Goal: Information Seeking & Learning: Learn about a topic

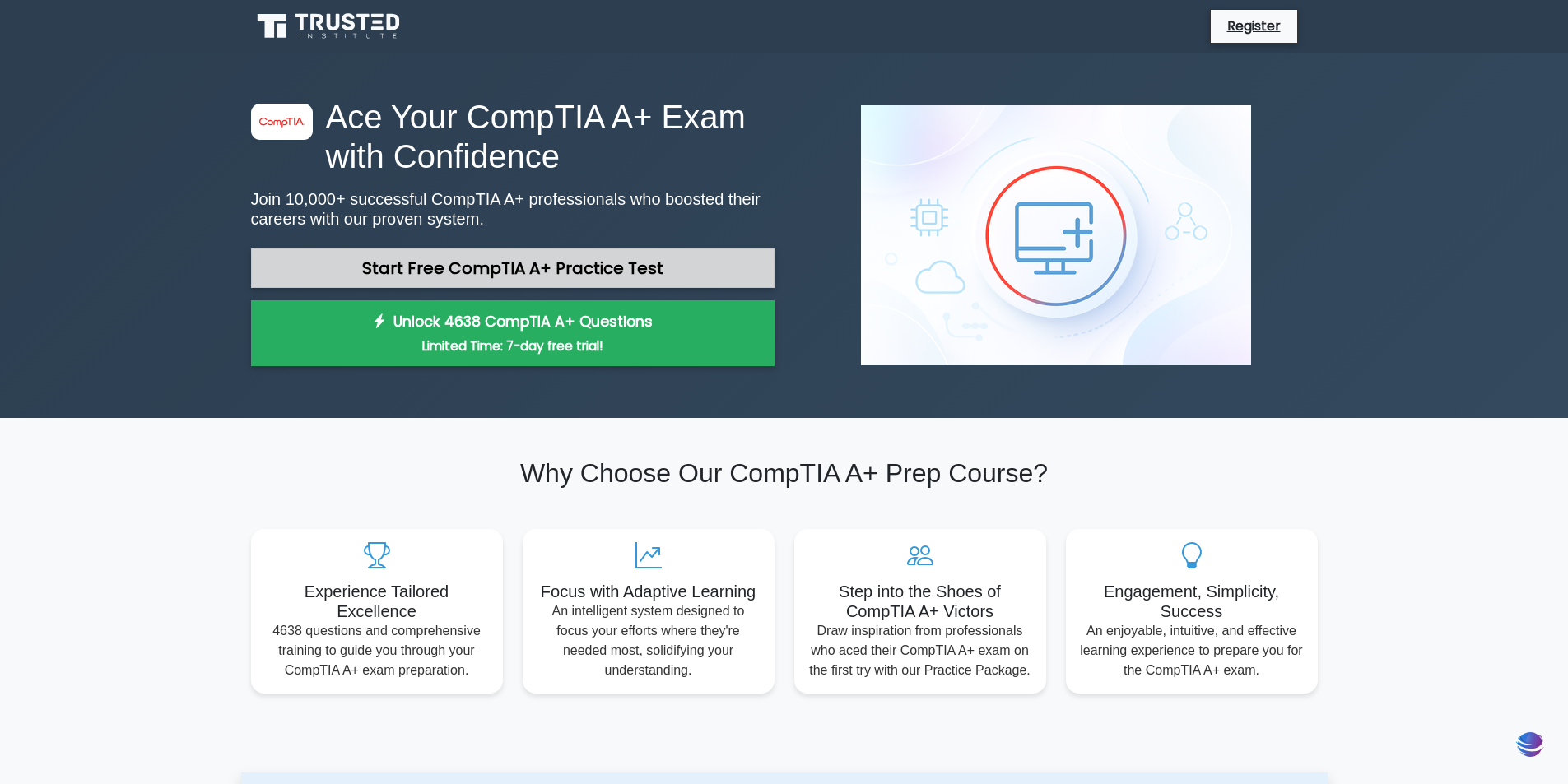
click at [578, 264] on link "Start Free CompTIA A+ Practice Test" at bounding box center [512, 268] width 523 height 39
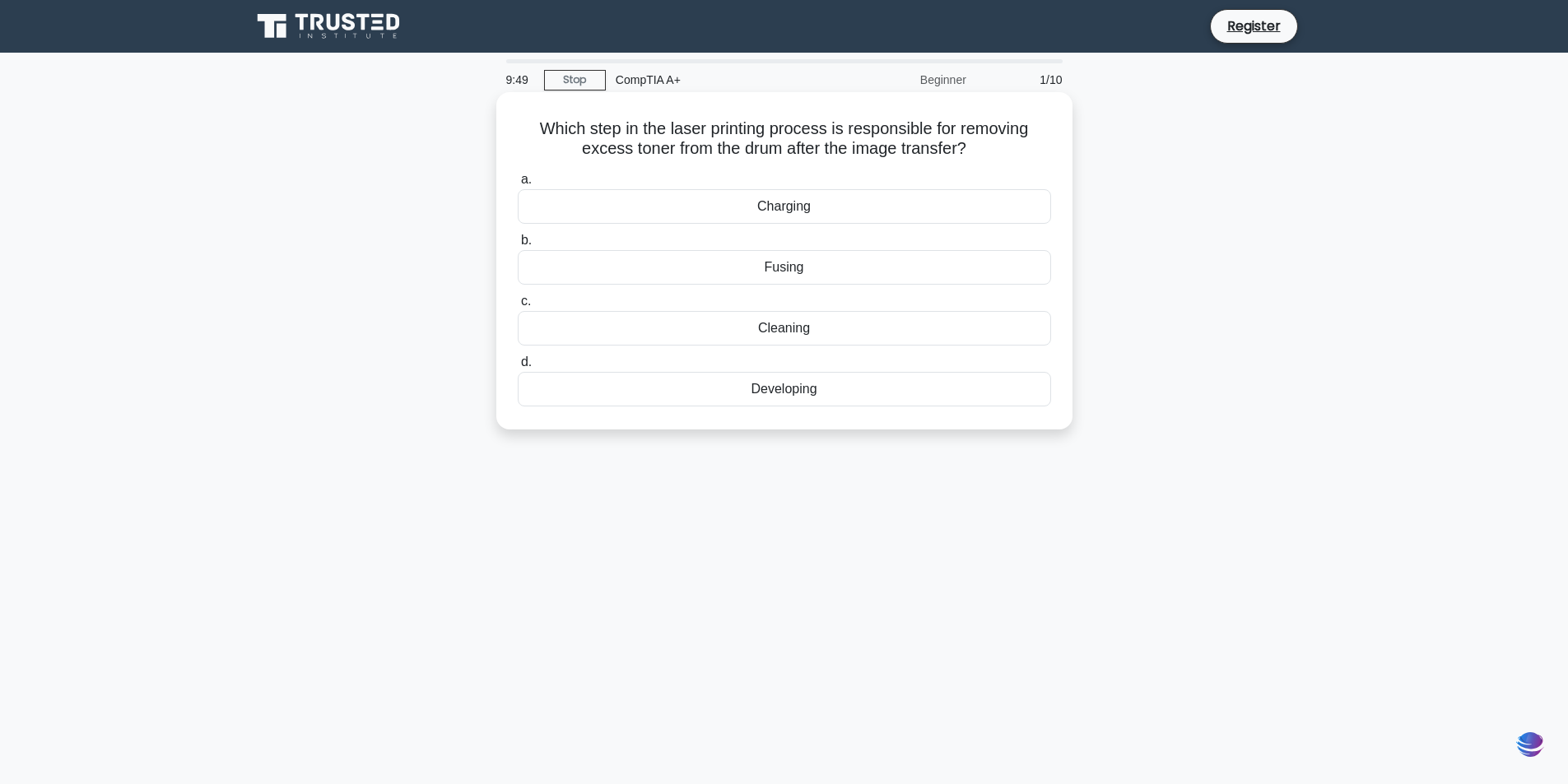
click at [801, 402] on div "Developing" at bounding box center [784, 389] width 534 height 34
click at [518, 368] on input "d. Developing" at bounding box center [518, 361] width 0 height 11
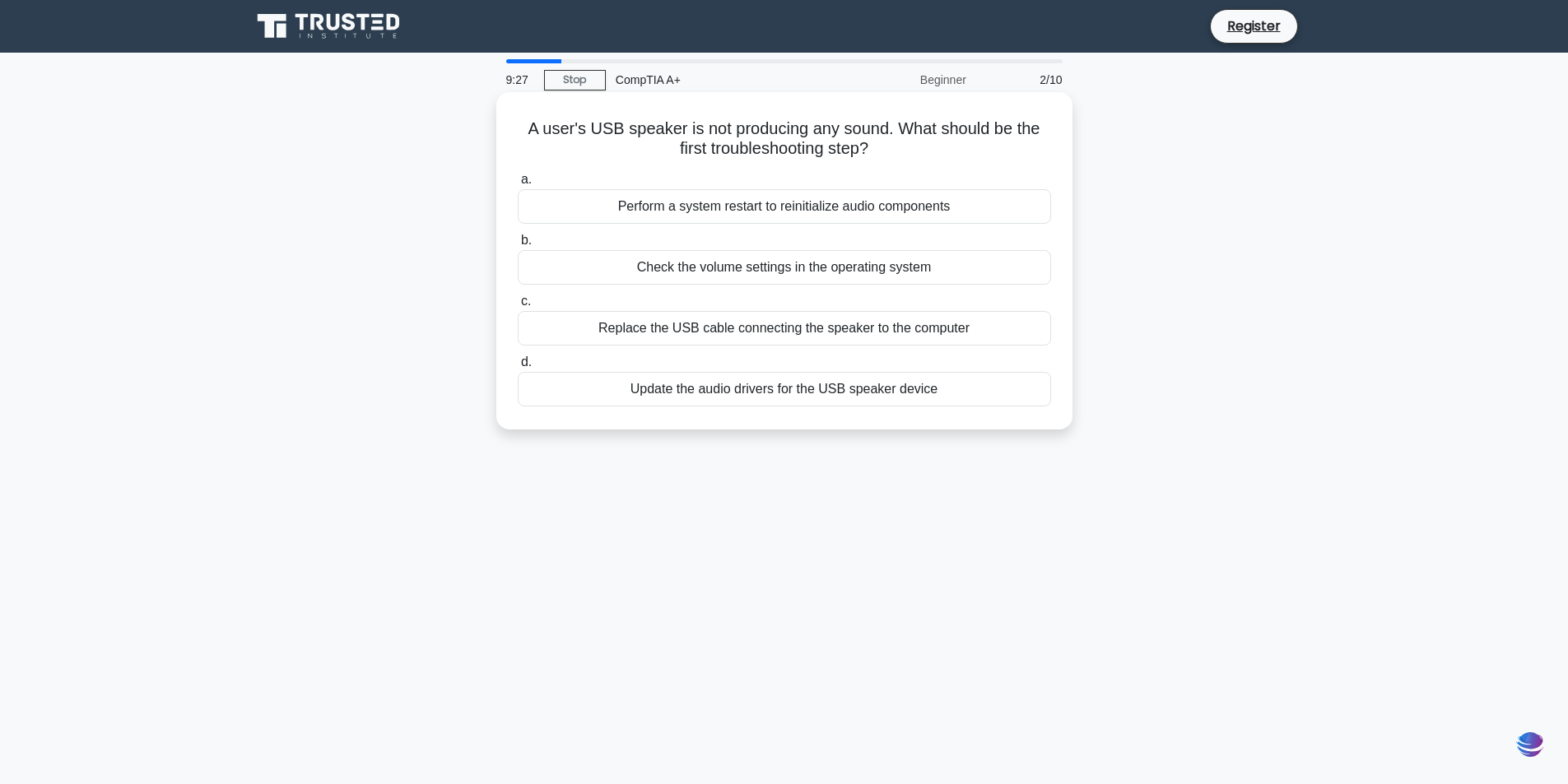
click at [781, 272] on div "Check the volume settings in the operating system" at bounding box center [784, 268] width 534 height 34
click at [518, 246] on input "b. Check the volume settings in the operating system" at bounding box center [518, 240] width 0 height 11
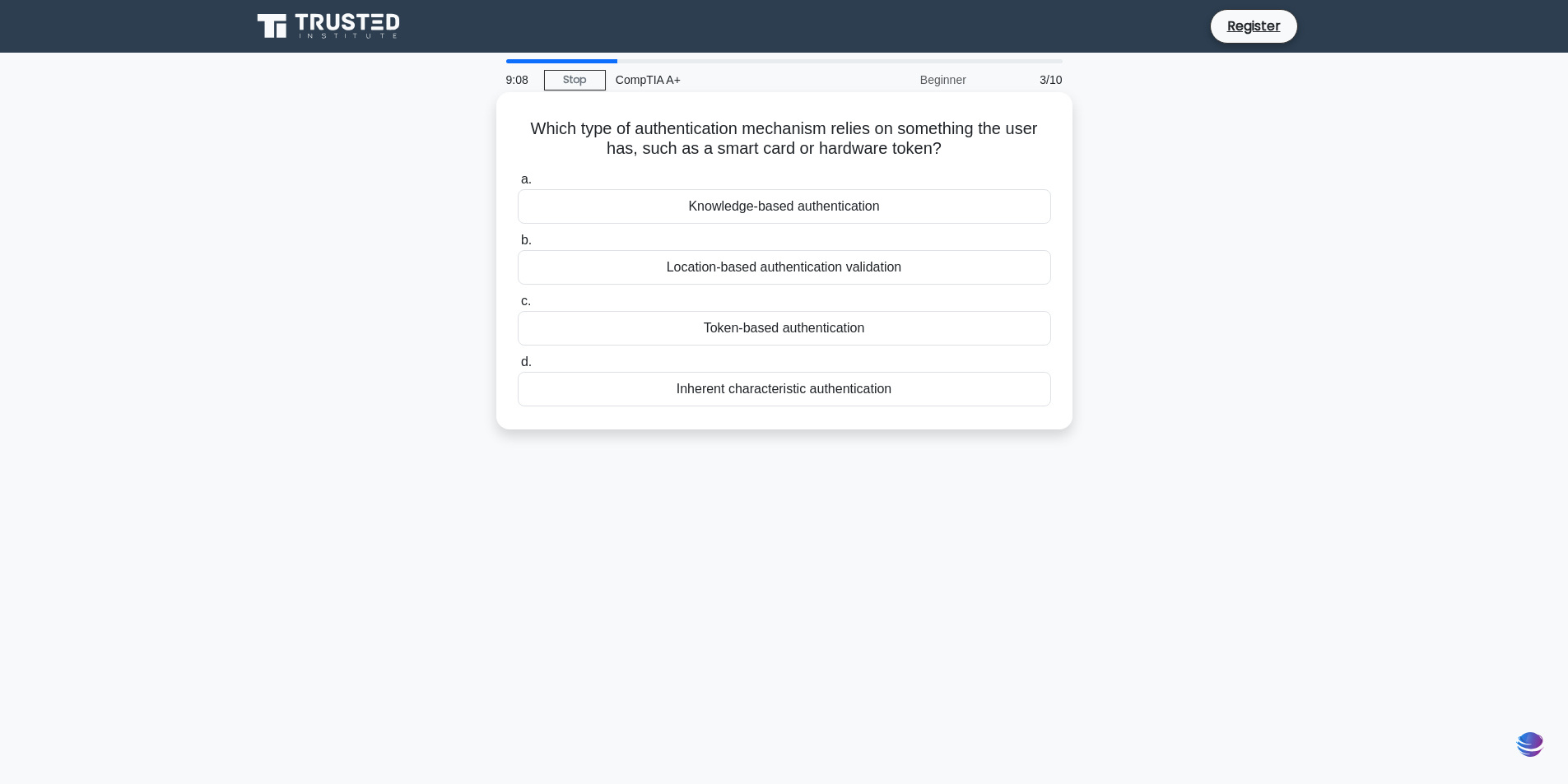
click at [788, 329] on div "Token-based authentication" at bounding box center [784, 328] width 534 height 34
click at [518, 307] on input "c. Token-based authentication" at bounding box center [518, 301] width 0 height 11
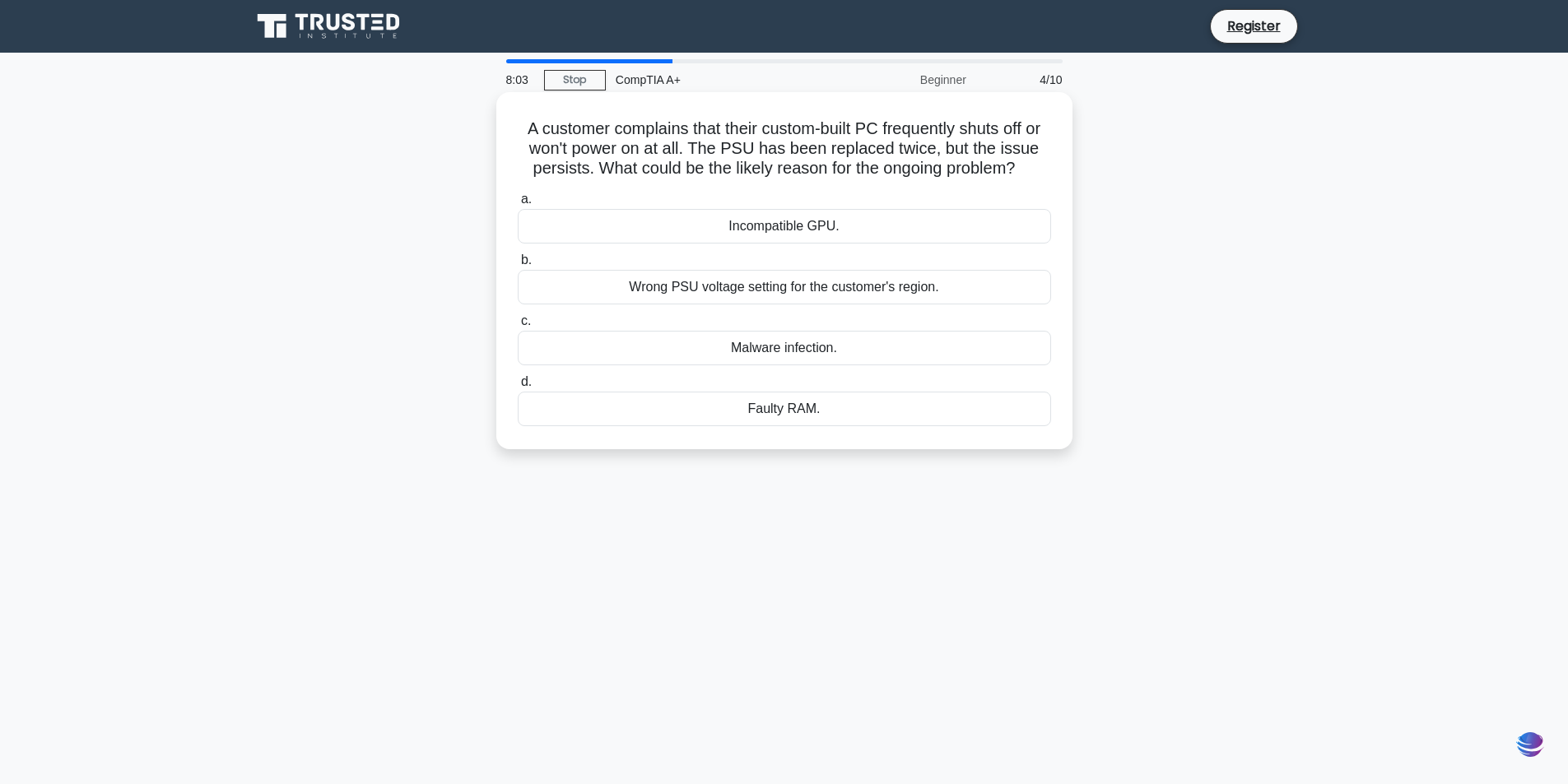
click at [811, 416] on div "Faulty RAM." at bounding box center [784, 409] width 534 height 34
click at [518, 387] on input "d. Faulty RAM." at bounding box center [518, 381] width 0 height 11
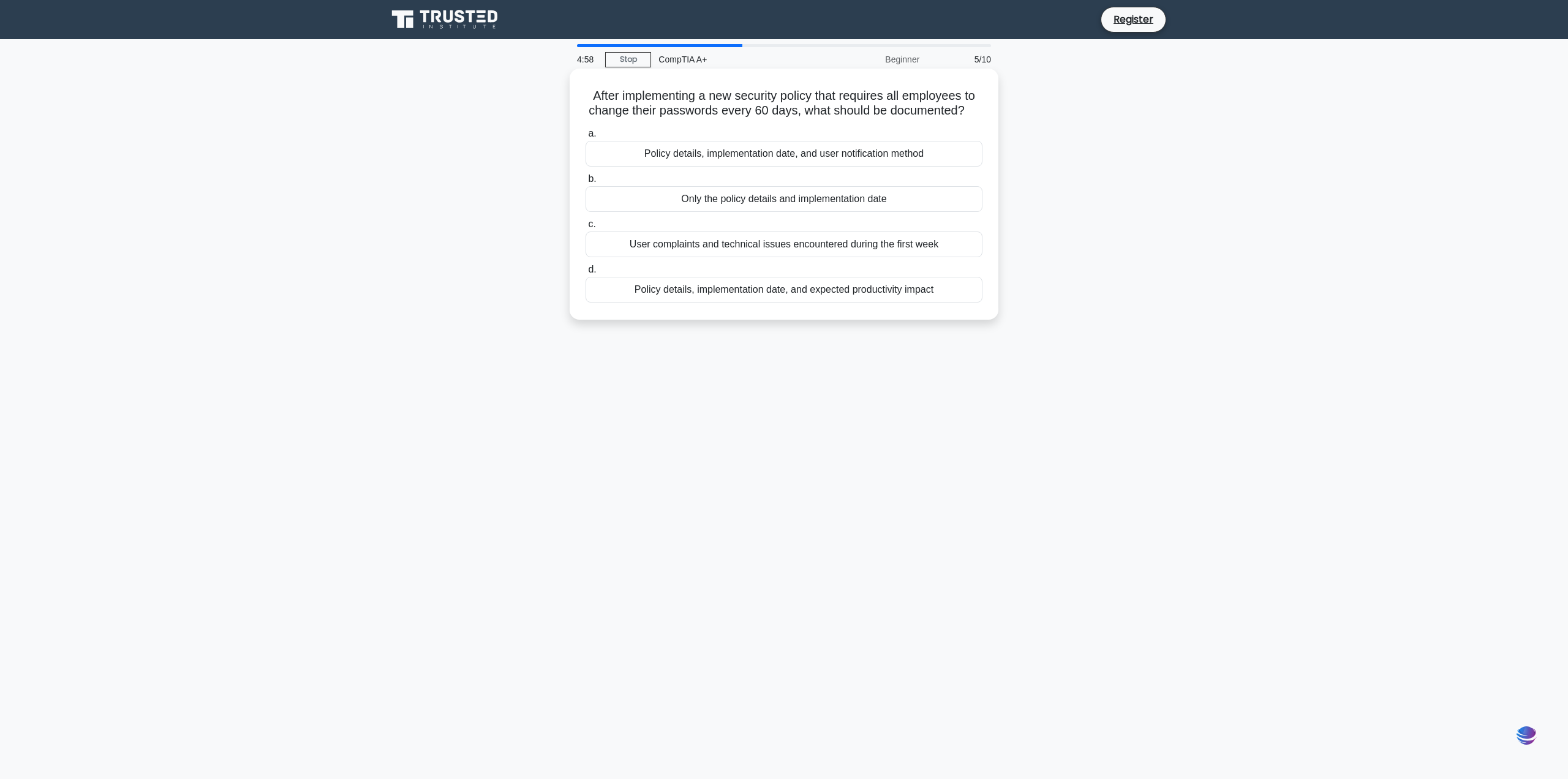
click at [872, 156] on div "Policy details, implementation date, and user notification method" at bounding box center [784, 154] width 397 height 26
click at [586, 138] on input "a. Policy details, implementation date, and user notification method" at bounding box center [586, 133] width 0 height 8
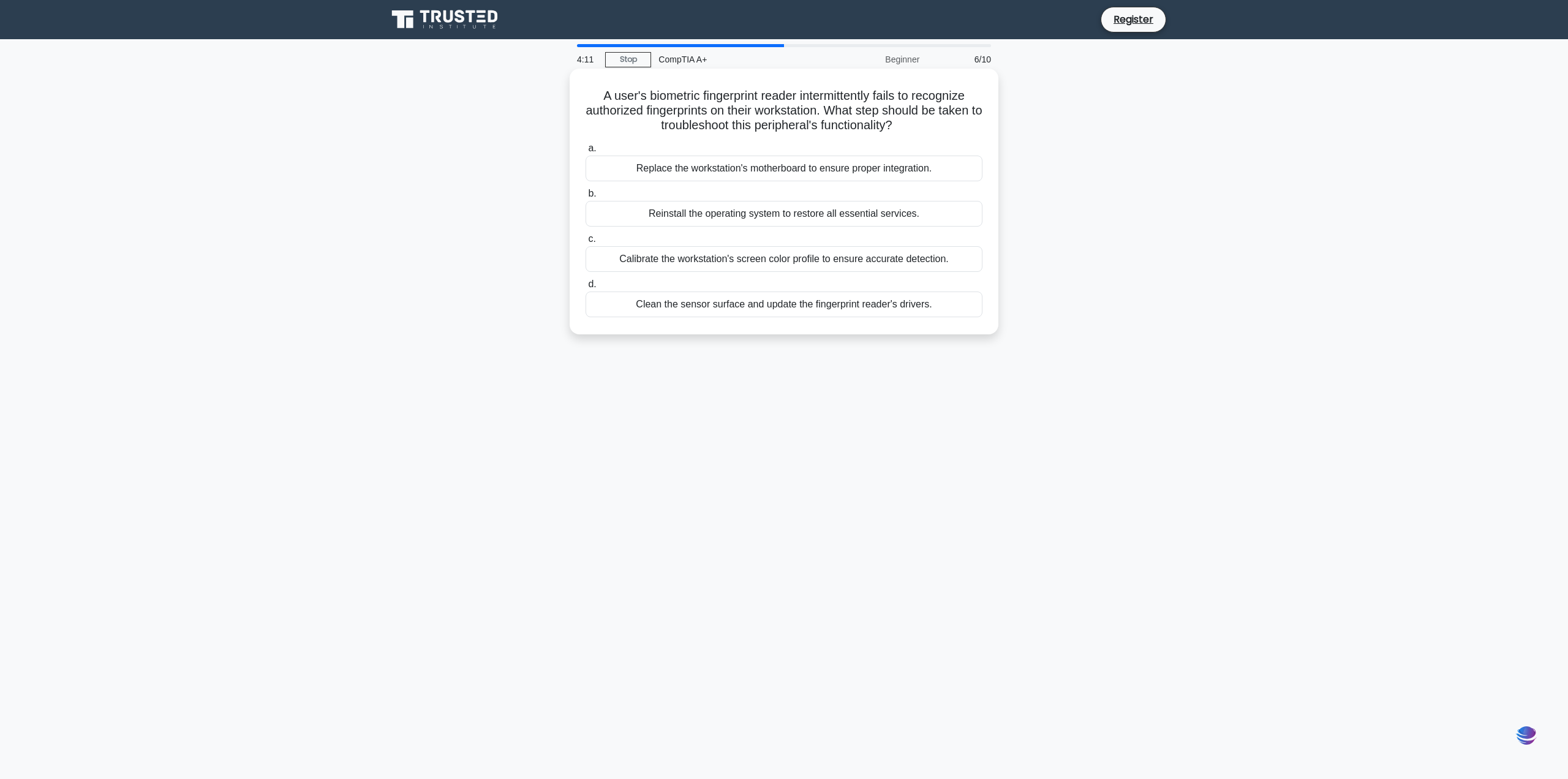
click at [811, 307] on div "Clean the sensor surface and update the fingerprint reader's drivers." at bounding box center [784, 304] width 397 height 26
click at [586, 288] on input "d. Clean the sensor surface and update the fingerprint reader's drivers." at bounding box center [586, 284] width 0 height 8
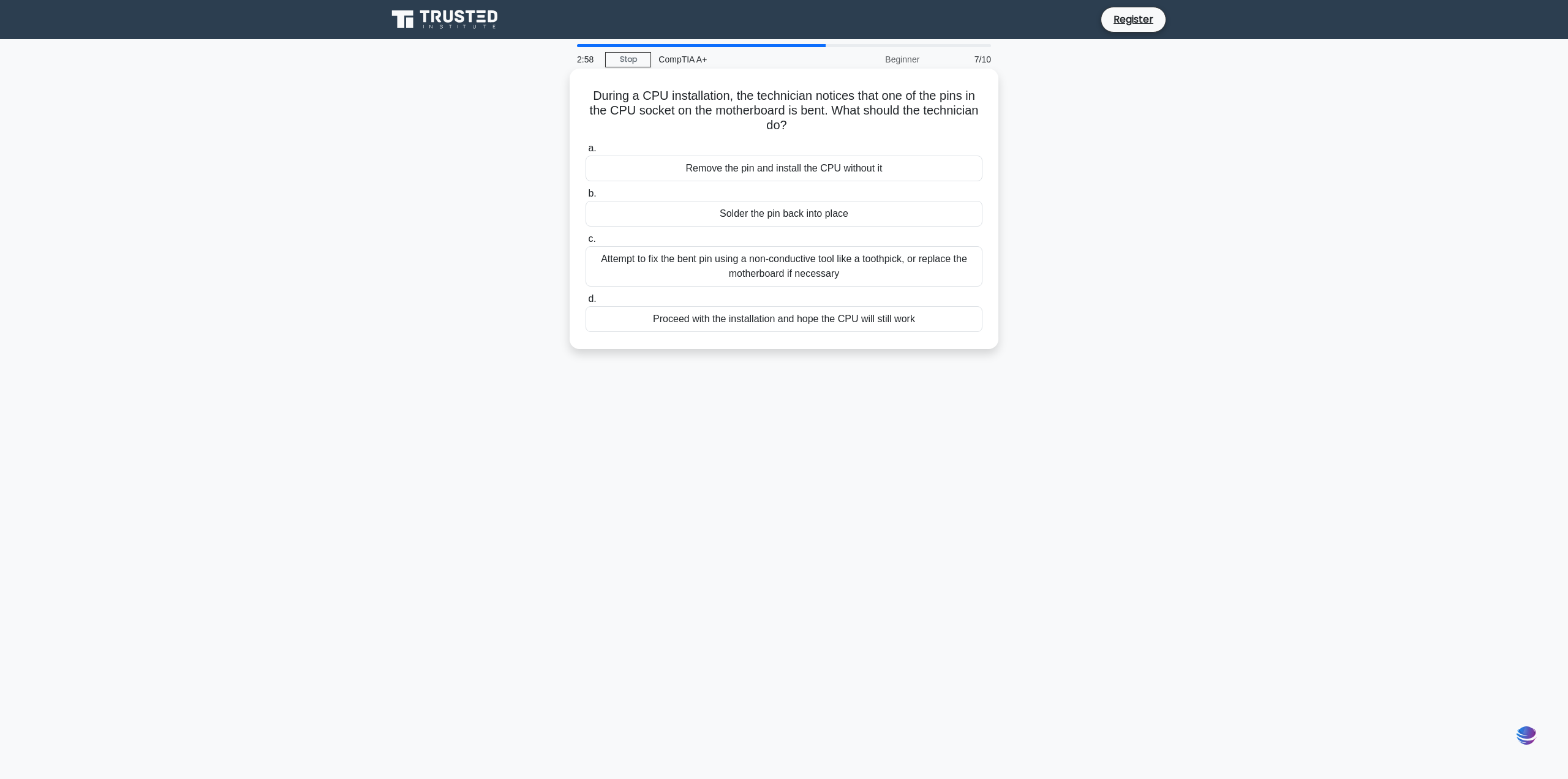
click at [863, 273] on div "Attempt to fix the bent pin using a non-conductive tool like a toothpick, or re…" at bounding box center [784, 266] width 397 height 41
click at [586, 243] on input "c. Attempt to fix the bent pin using a non-conductive tool like a toothpick, or…" at bounding box center [586, 238] width 0 height 8
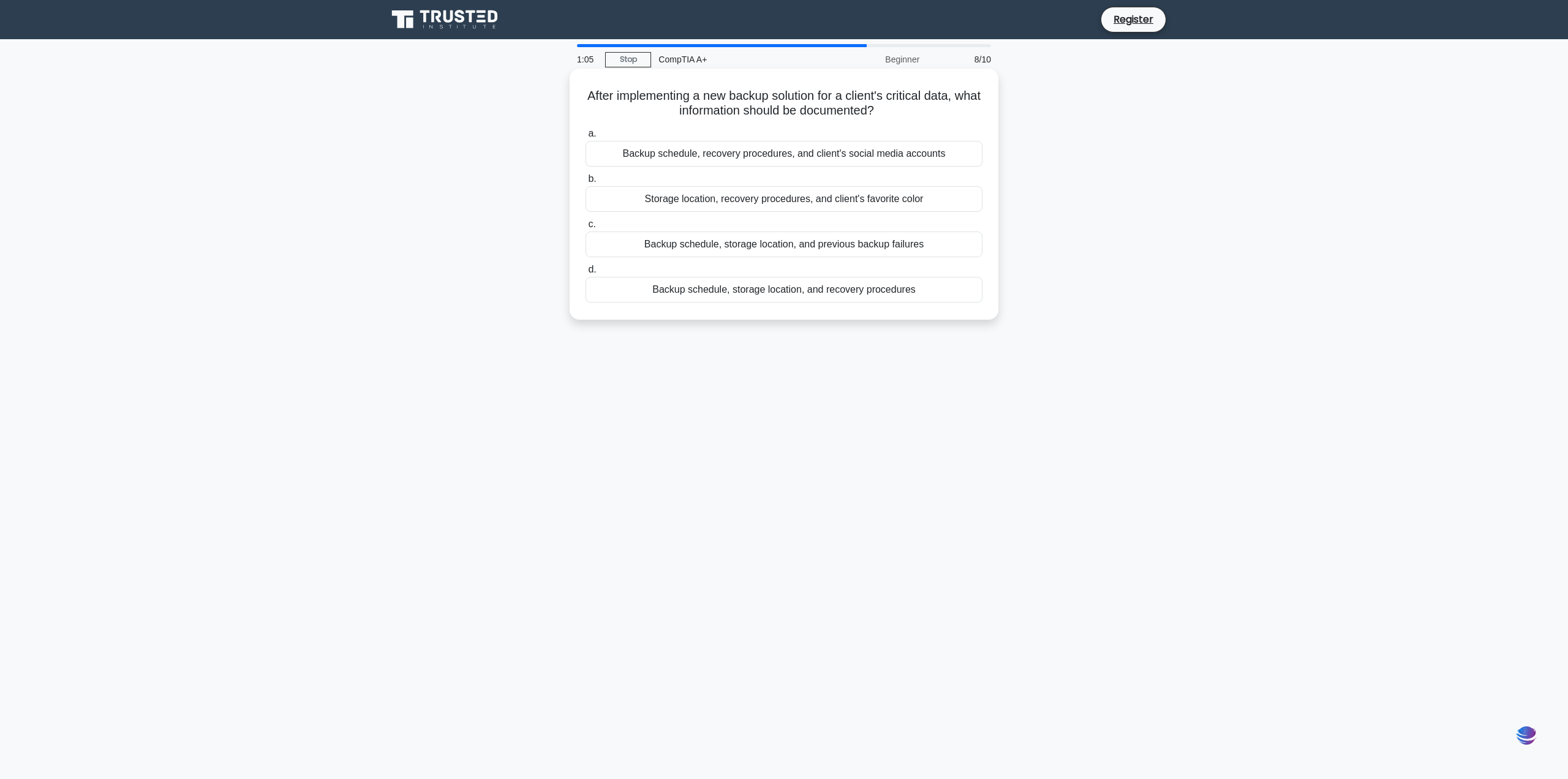
click at [826, 291] on div "Backup schedule, storage location, and recovery procedures" at bounding box center [784, 290] width 397 height 26
click at [586, 274] on input "d. Backup schedule, storage location, and recovery procedures" at bounding box center [586, 269] width 0 height 8
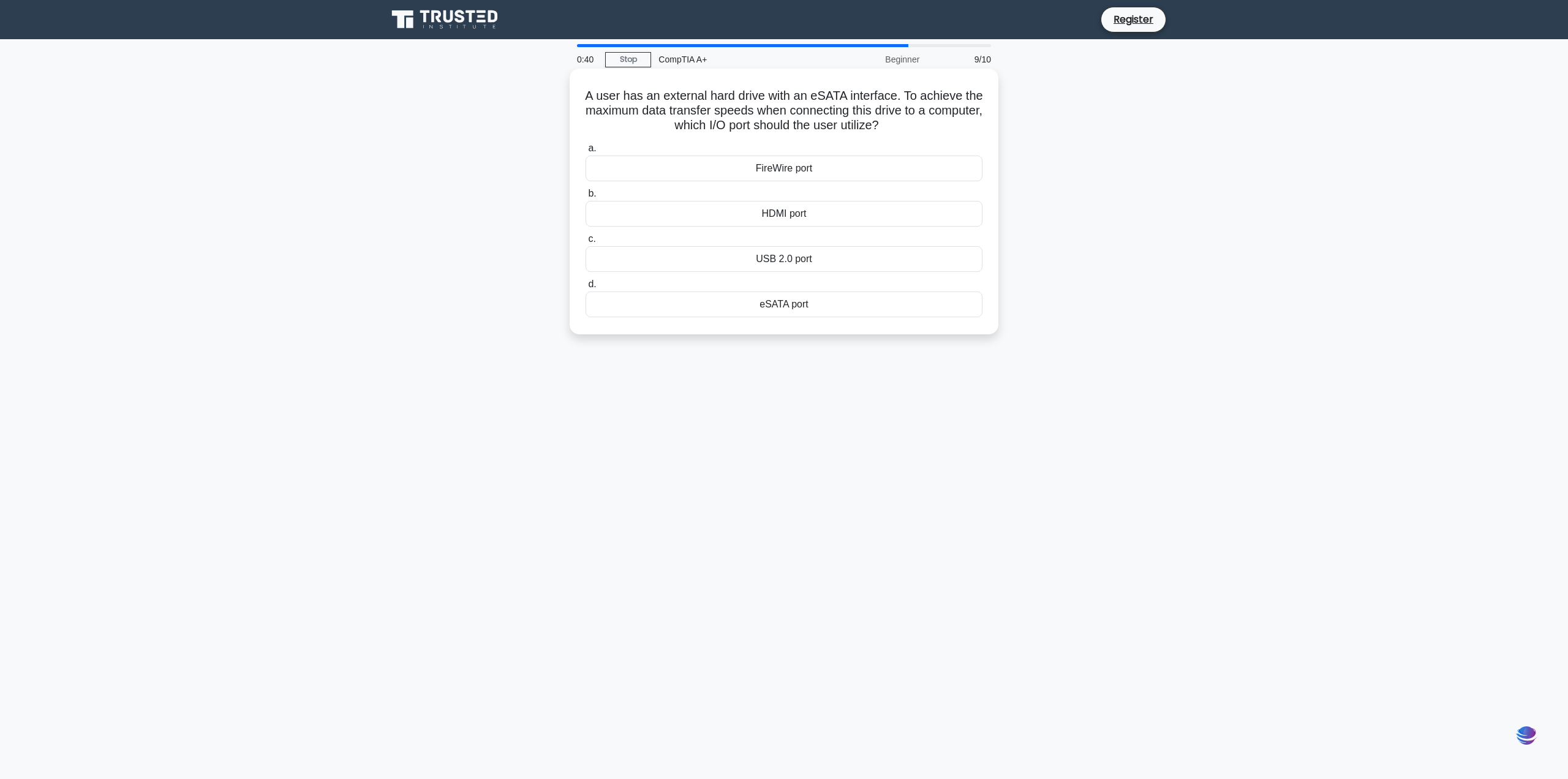
click at [819, 171] on div "FireWire port" at bounding box center [784, 169] width 397 height 26
click at [586, 152] on input "a. FireWire port" at bounding box center [586, 148] width 0 height 8
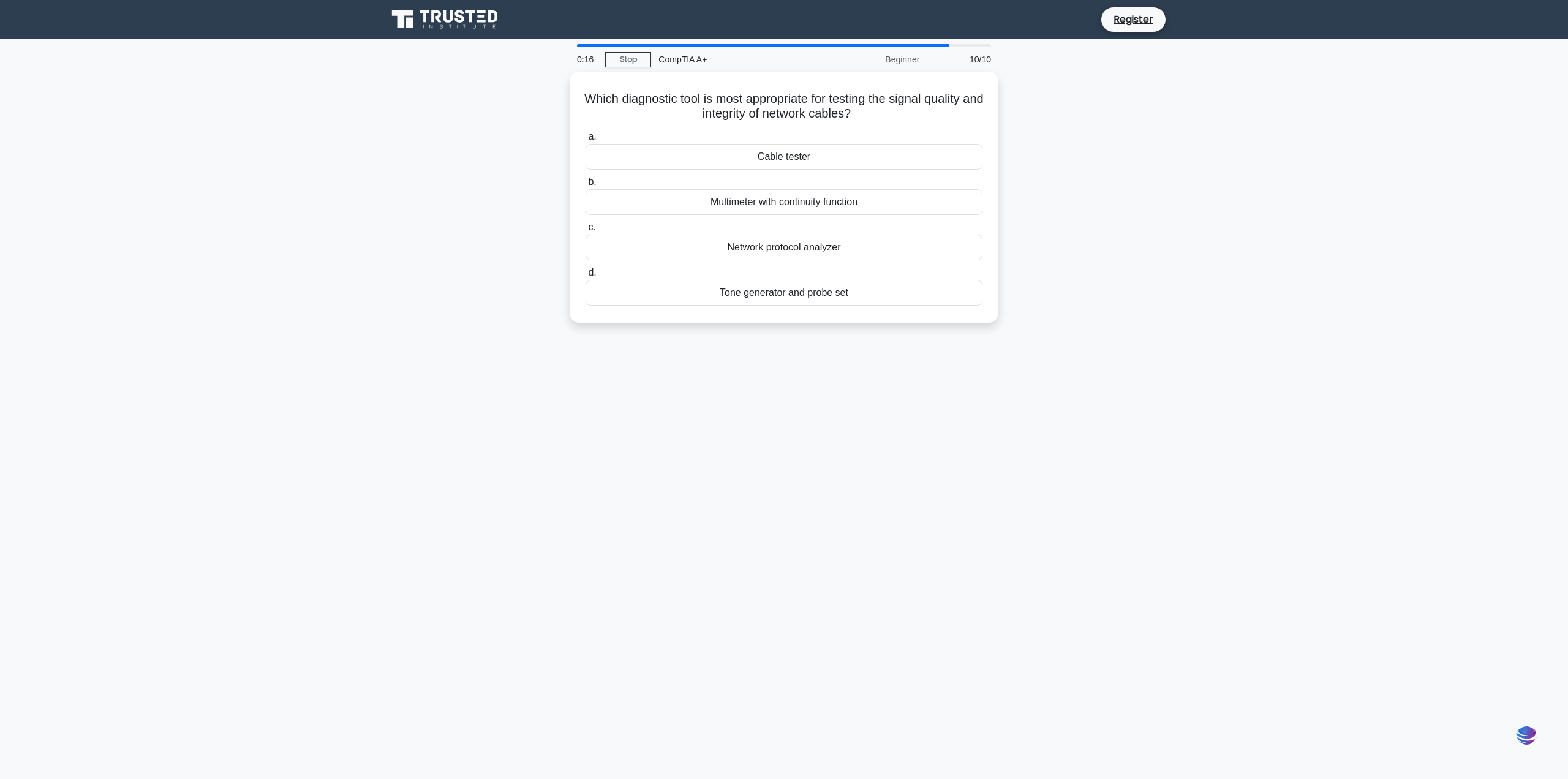
drag, startPoint x: 1006, startPoint y: 195, endPoint x: 1088, endPoint y: 115, distance: 114.6
click at [1088, 115] on div "Which diagnostic tool is most appropriate for testing the signal quality and in…" at bounding box center [784, 204] width 809 height 265
click at [826, 294] on div "Tone generator and probe set" at bounding box center [784, 290] width 397 height 26
click at [586, 274] on input "d. Tone generator and probe set" at bounding box center [586, 269] width 0 height 8
